Goal: Task Accomplishment & Management: Manage account settings

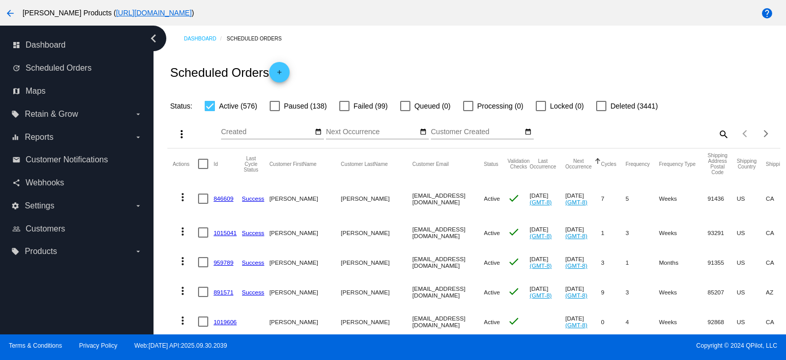
click at [717, 134] on mat-icon "search" at bounding box center [723, 134] width 12 height 16
drag, startPoint x: 573, startPoint y: 133, endPoint x: 567, endPoint y: 133, distance: 6.2
click at [577, 133] on input "Search" at bounding box center [653, 132] width 153 height 8
paste input "[EMAIL_ADDRESS][DOMAIN_NAME]"
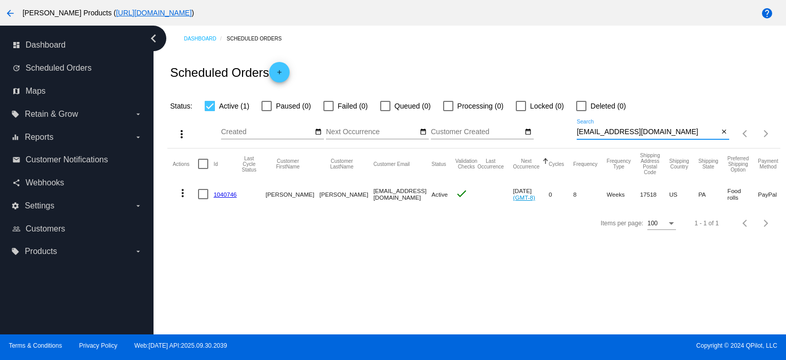
type input "[EMAIL_ADDRESS][DOMAIN_NAME]"
click at [218, 192] on link "1040746" at bounding box center [225, 194] width 23 height 7
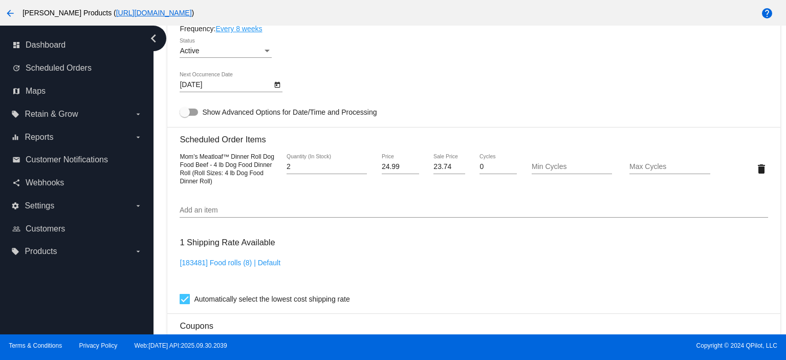
scroll to position [614, 0]
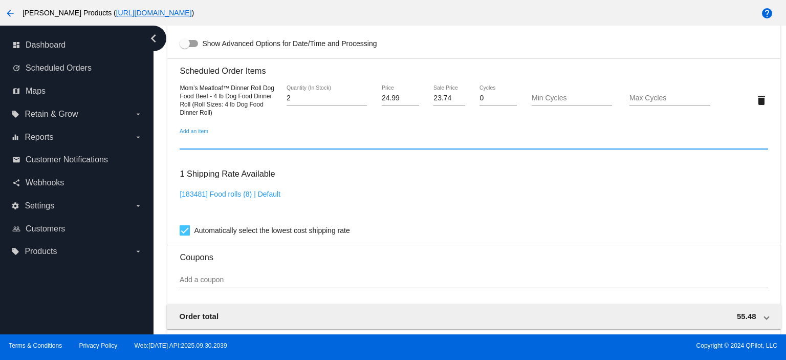
click at [196, 145] on input "Add an item" at bounding box center [474, 142] width 588 height 8
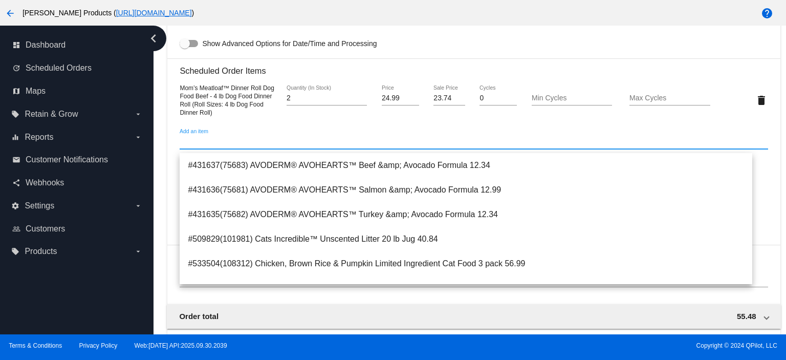
click at [468, 137] on div "Add an item" at bounding box center [474, 139] width 588 height 20
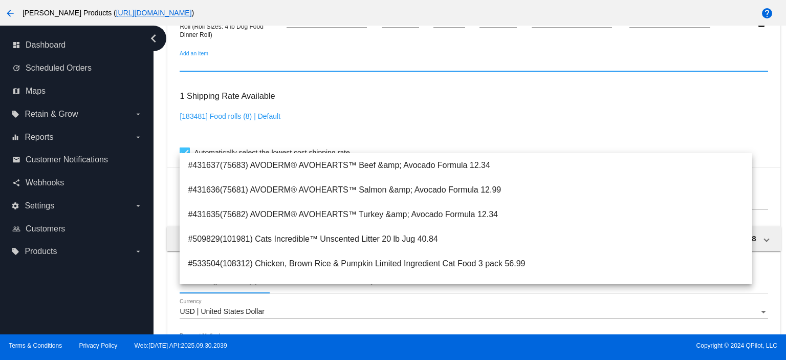
scroll to position [751, 0]
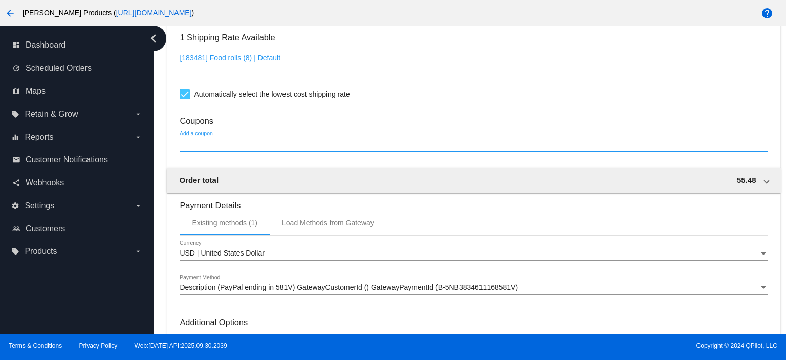
click at [201, 146] on input "Add a coupon" at bounding box center [474, 144] width 588 height 8
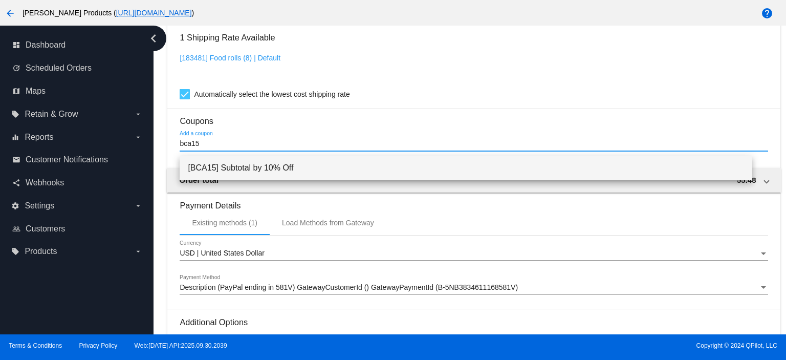
type input "bca15"
click at [238, 166] on span "[BCA15] Subtotal by 10% Off" at bounding box center [466, 168] width 557 height 25
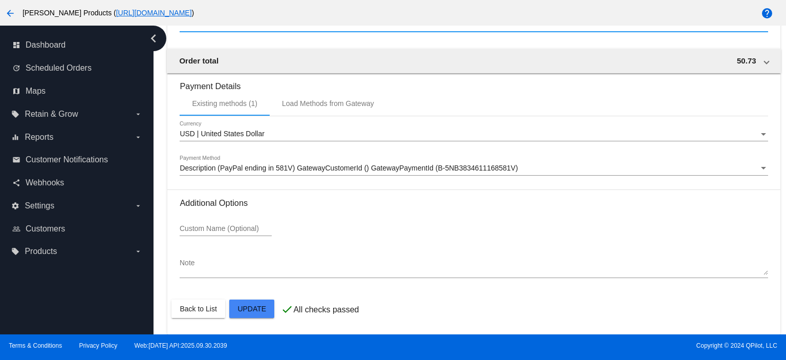
scroll to position [910, 0]
